Goal: Task Accomplishment & Management: Use online tool/utility

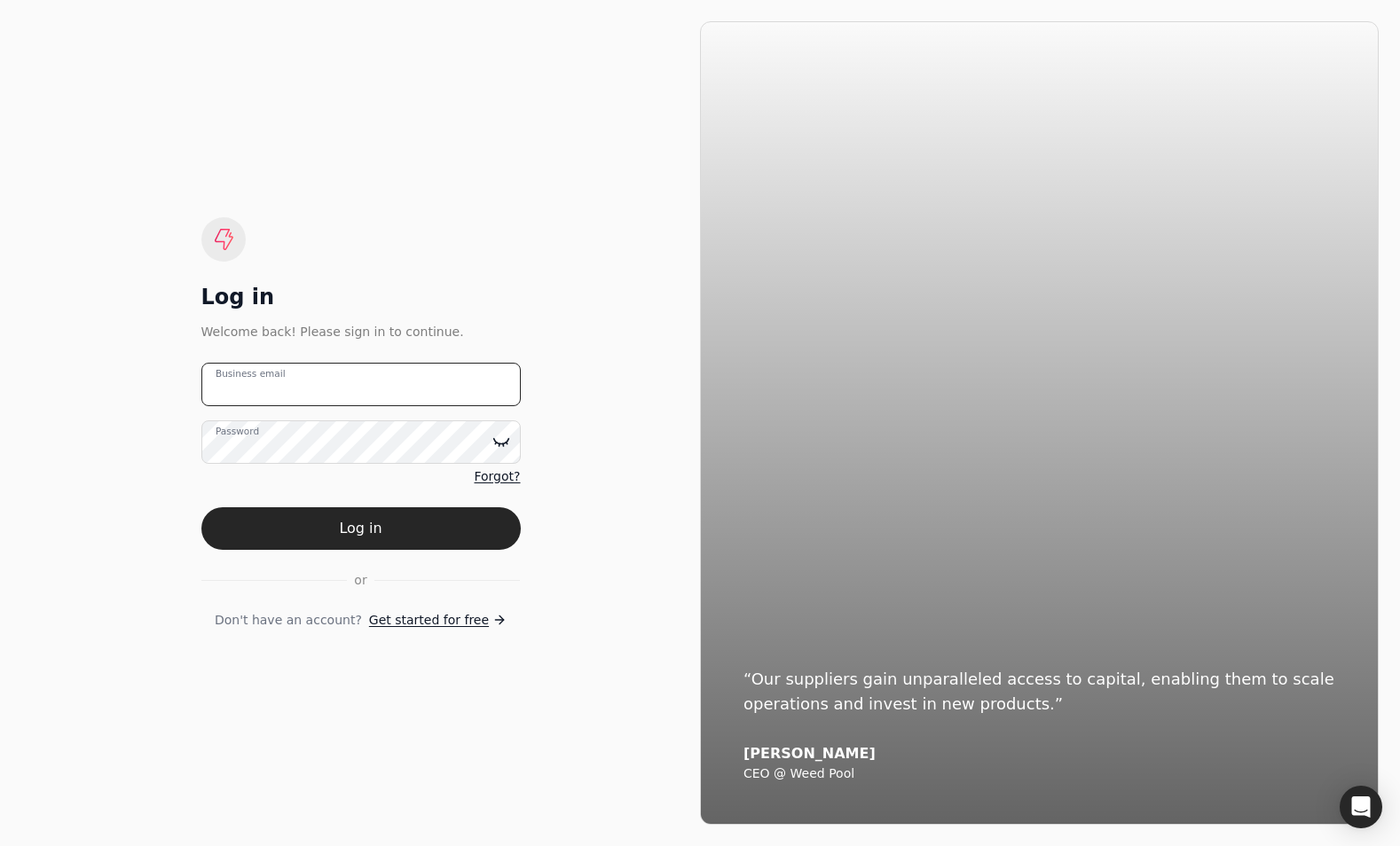
type email "[EMAIL_ADDRESS][DOMAIN_NAME]"
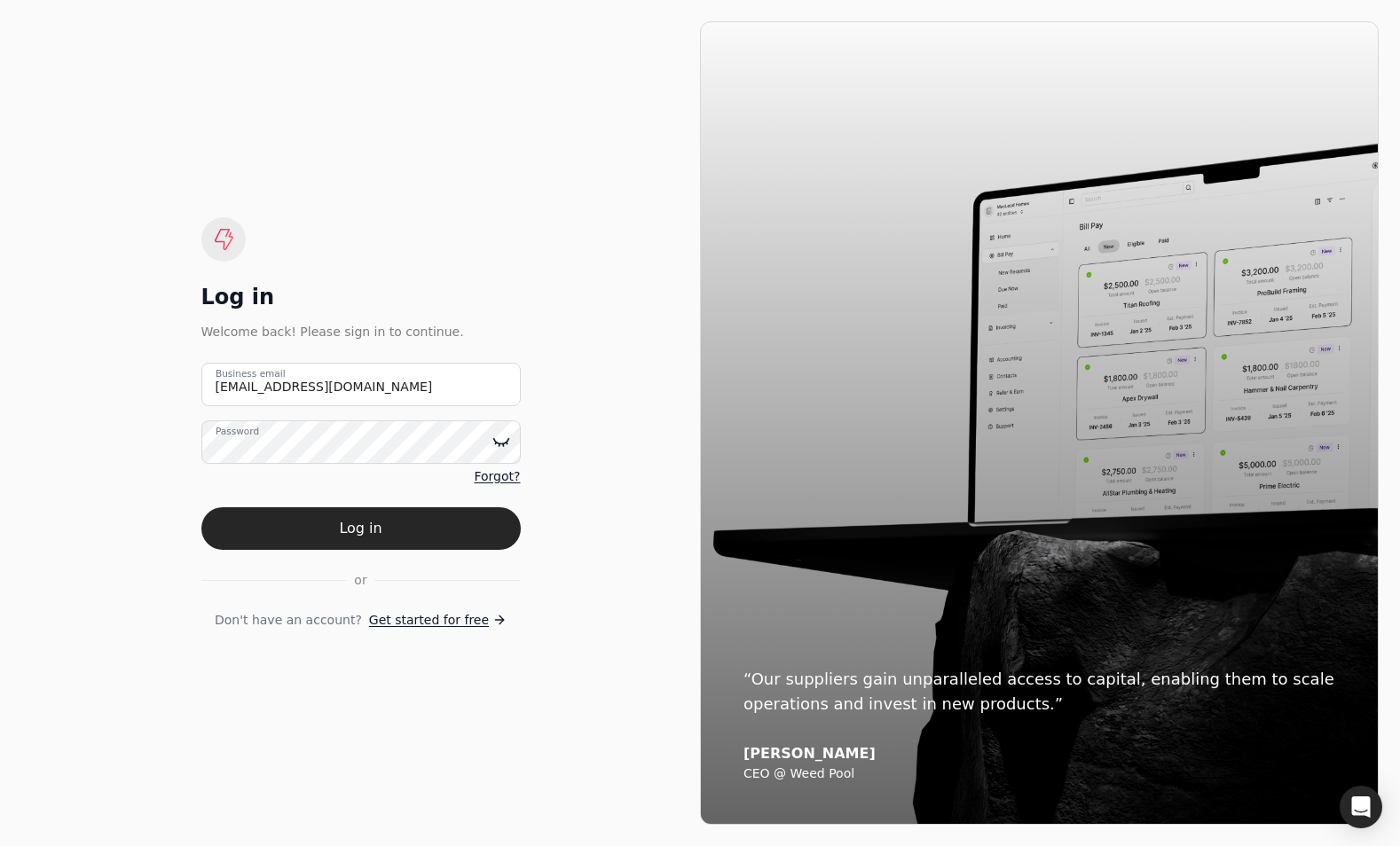
click at [503, 439] on icon at bounding box center [501, 442] width 18 height 18
drag, startPoint x: 357, startPoint y: 519, endPoint x: 382, endPoint y: 545, distance: 36.1
click at [357, 522] on button "Log in" at bounding box center [361, 528] width 320 height 43
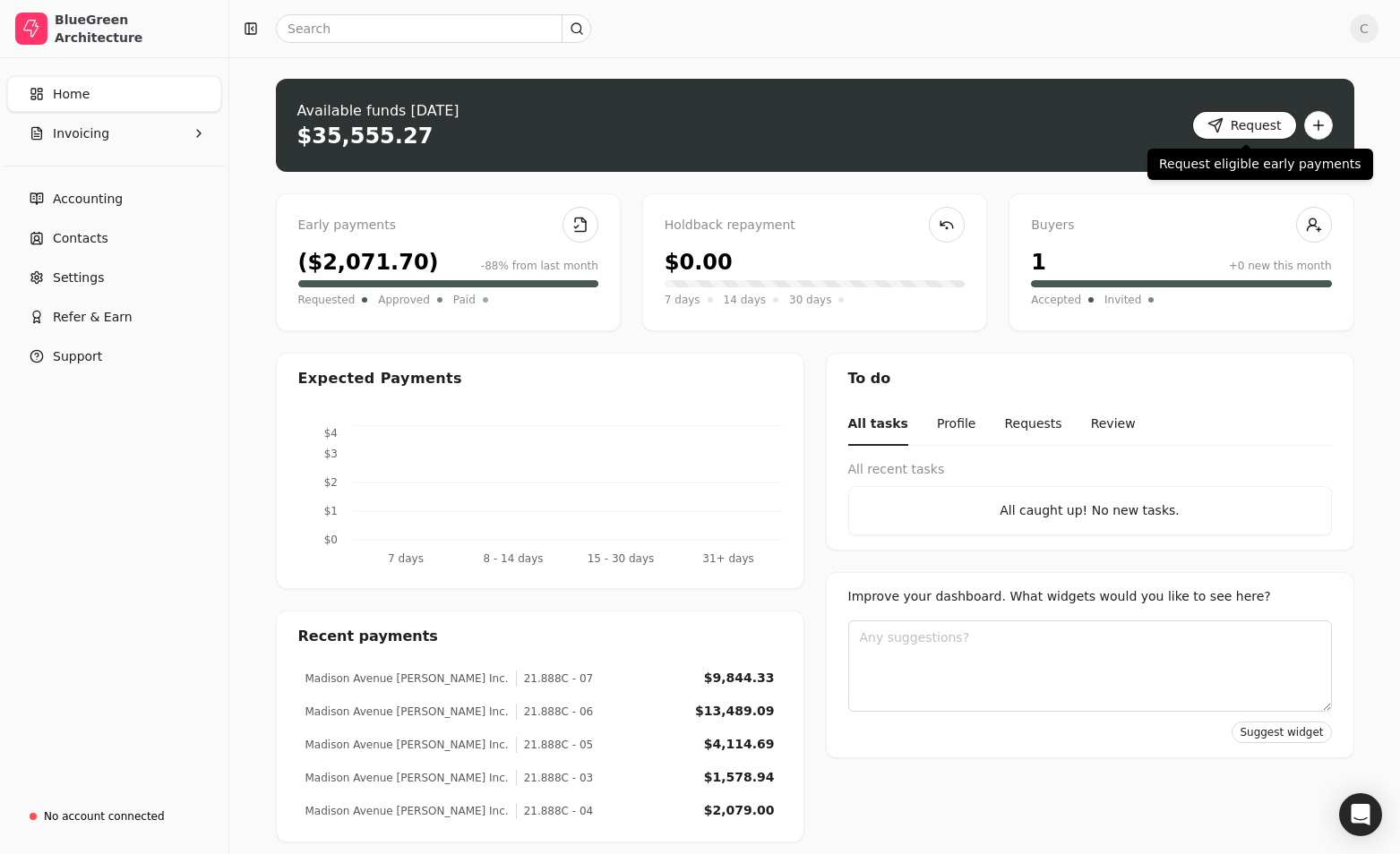
click at [1271, 117] on button "Request" at bounding box center [1244, 124] width 105 height 28
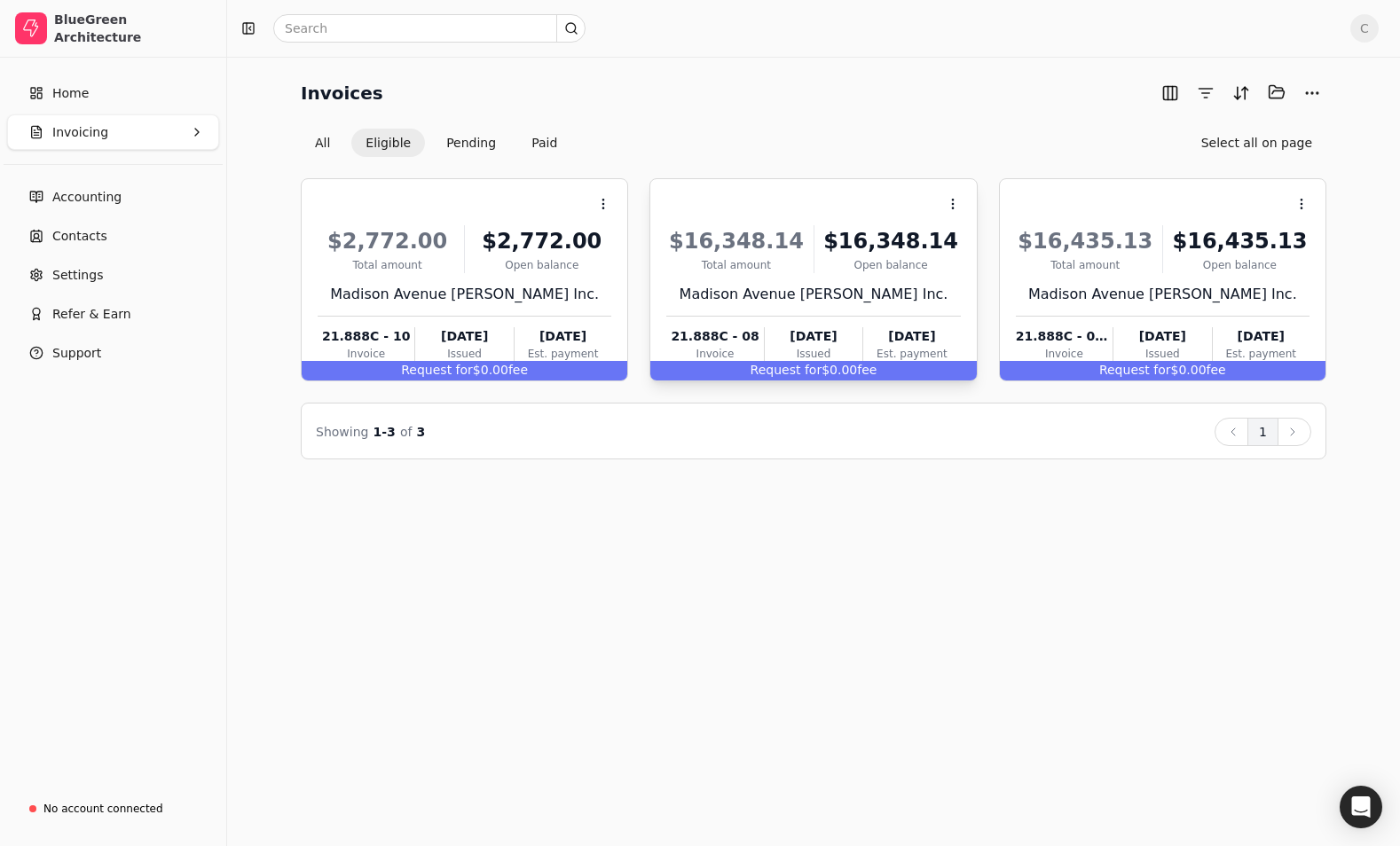
click at [793, 365] on span "Request for" at bounding box center [786, 370] width 72 height 14
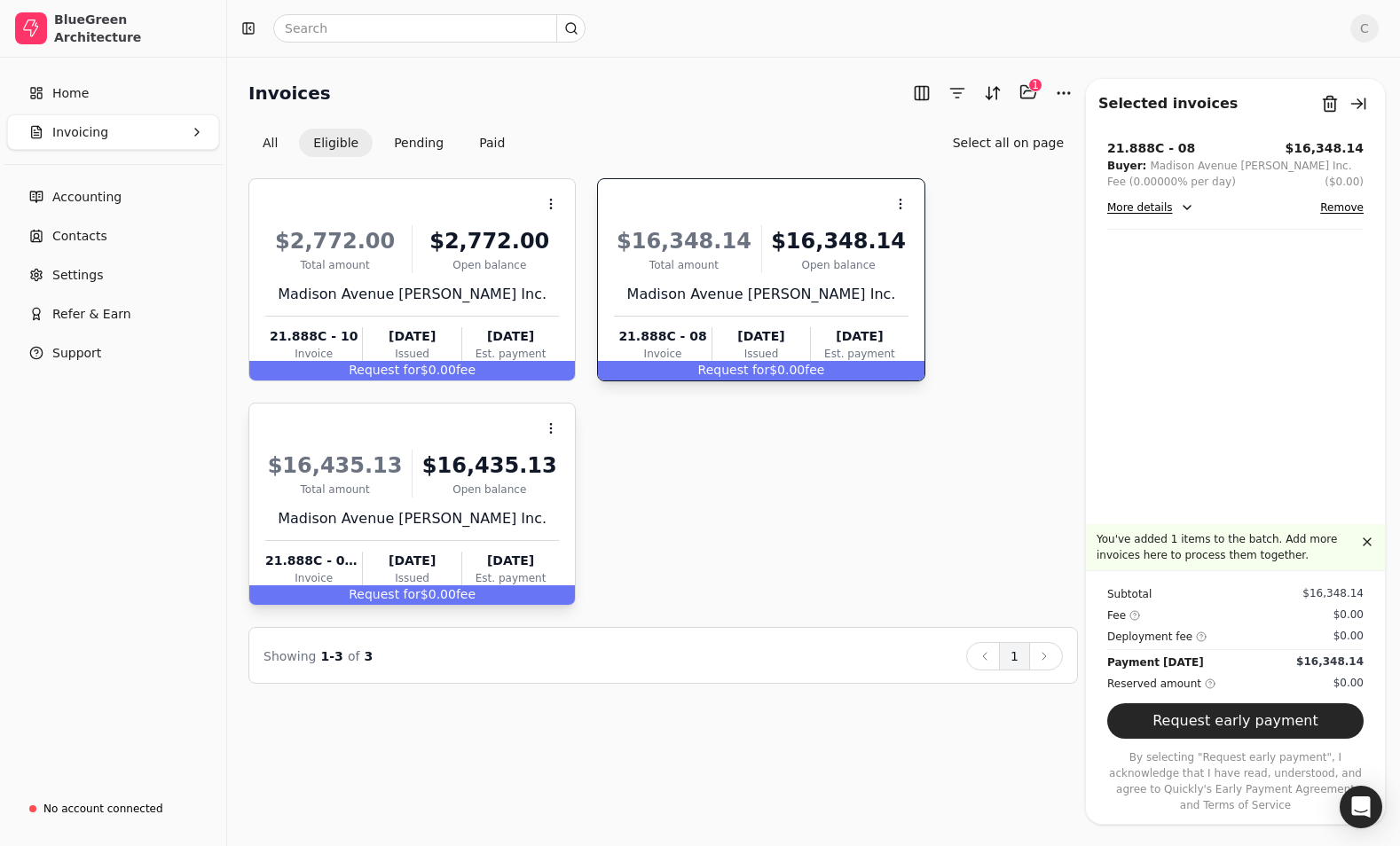
click at [386, 592] on span "Request for" at bounding box center [384, 594] width 72 height 14
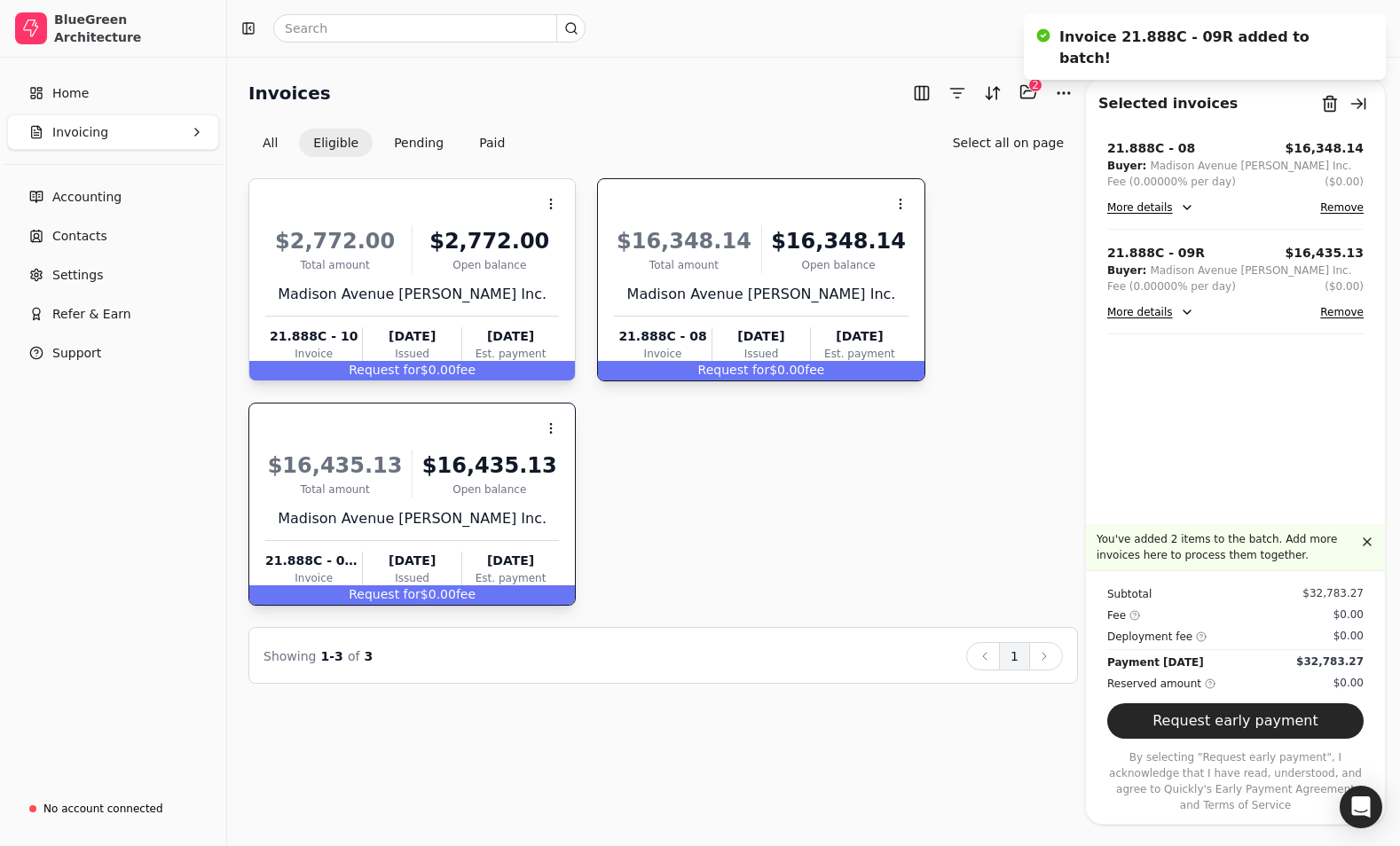
drag, startPoint x: 410, startPoint y: 365, endPoint x: 437, endPoint y: 382, distance: 31.9
click at [410, 366] on span "Request for" at bounding box center [384, 370] width 72 height 14
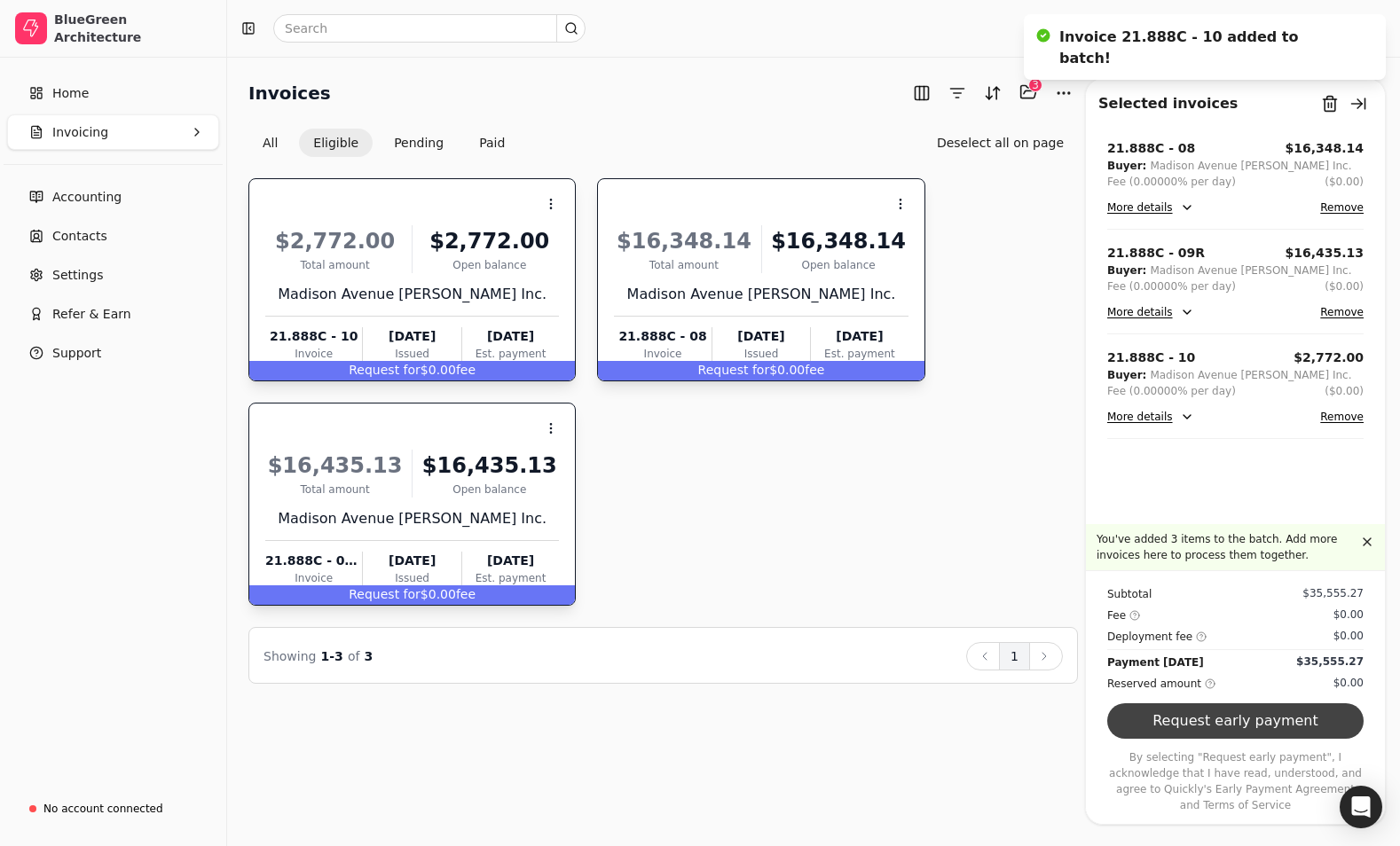
click at [1219, 739] on button "Request early payment" at bounding box center [1235, 721] width 256 height 35
